Goal: Task Accomplishment & Management: Use online tool/utility

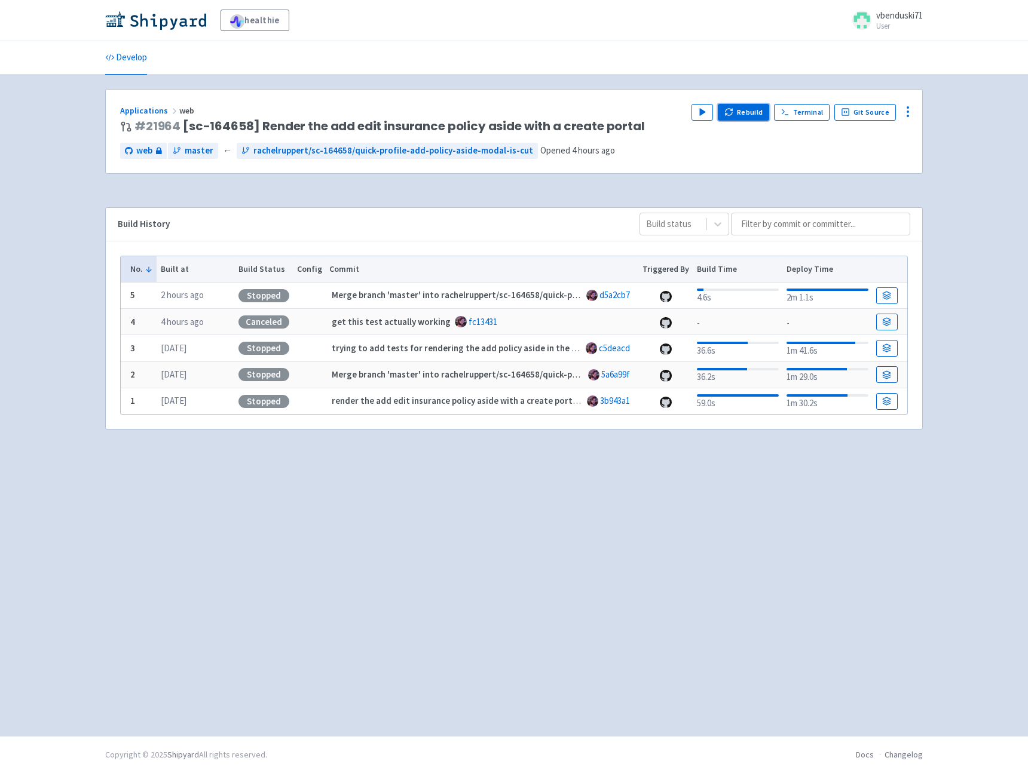
click at [740, 114] on button "Rebuild" at bounding box center [743, 112] width 51 height 17
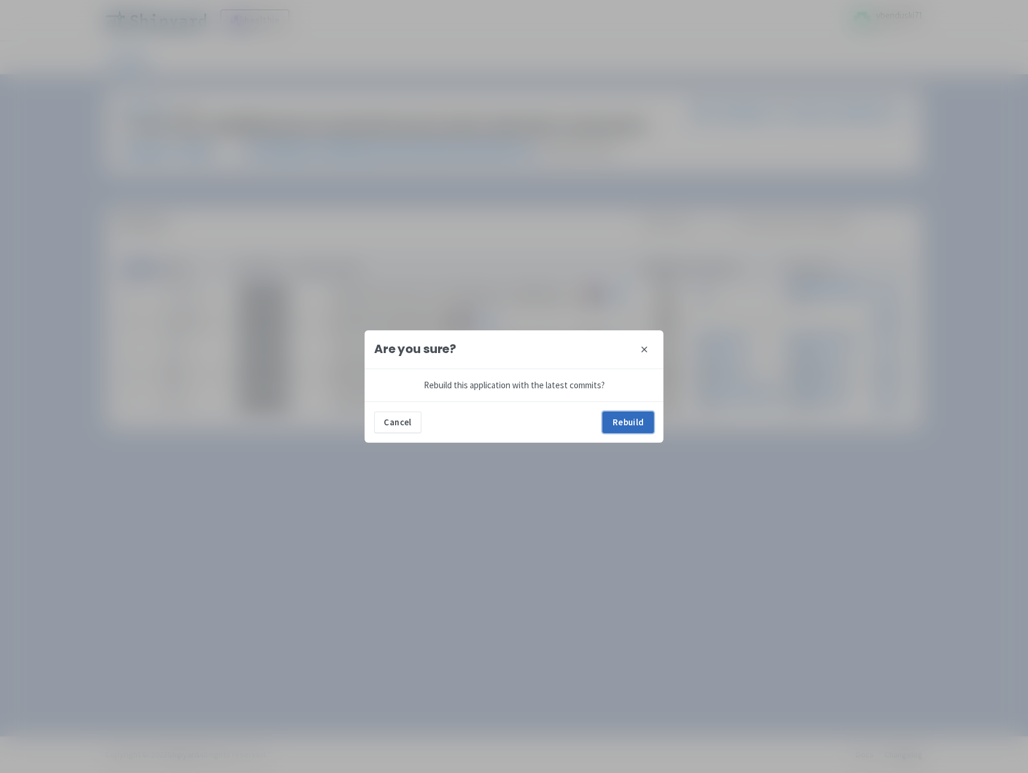
click at [638, 422] on button "Rebuild" at bounding box center [627, 423] width 51 height 22
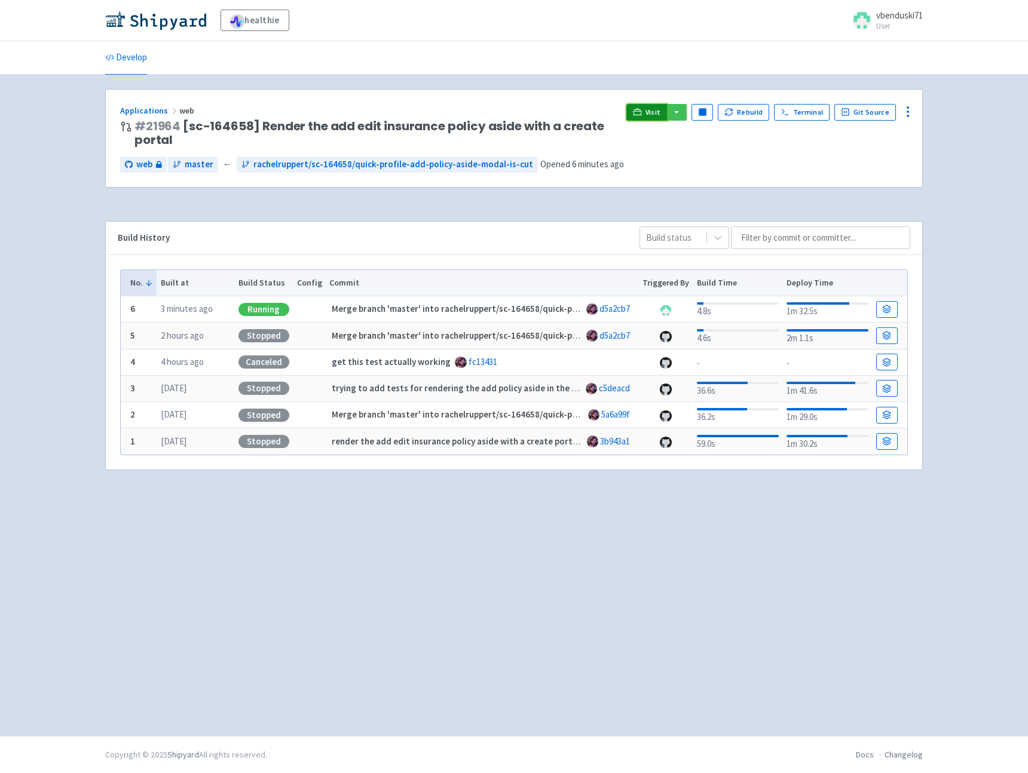
click at [651, 113] on span "Visit" at bounding box center [653, 113] width 16 height 10
